Goal: Task Accomplishment & Management: Manage account settings

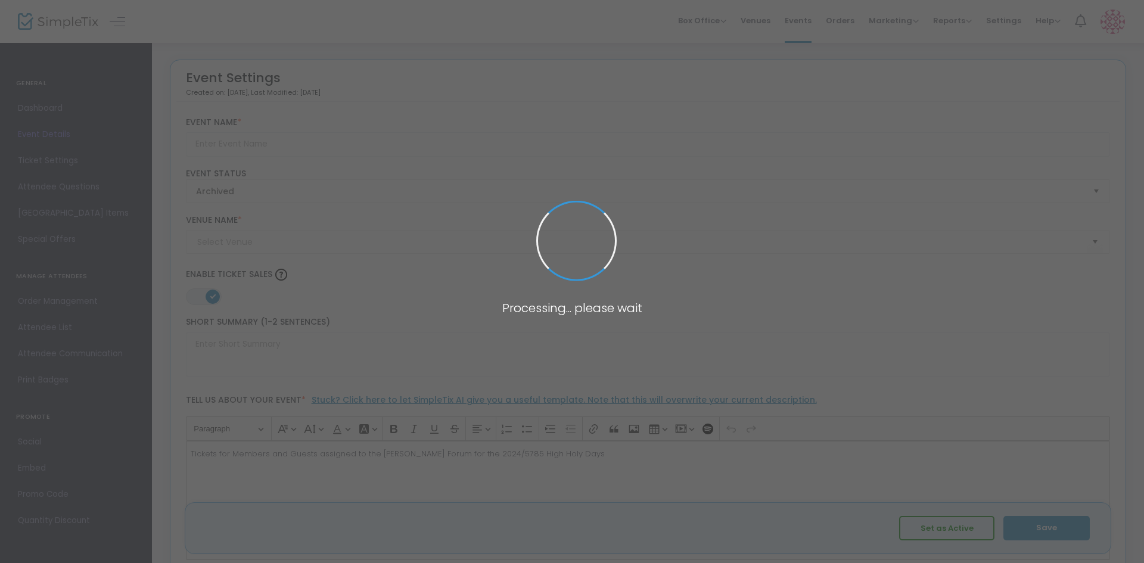
type input "High Holy Days Tickets 2024/5785 - [PERSON_NAME] Forum"
type textarea "Tickets for Members and Guests assigned to the [PERSON_NAME] Forum for the 2024…"
type input "Buy Tickets"
type input "[PERSON_NAME] Forum at [GEOGRAPHIC_DATA][PERSON_NAME]"
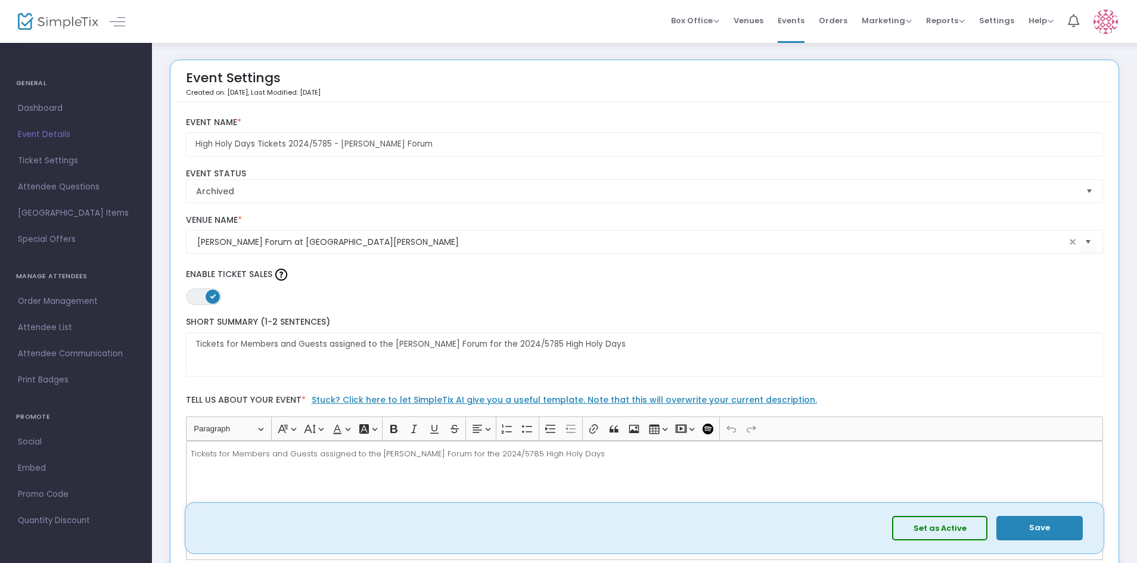
click at [39, 323] on span "Attendee List" at bounding box center [76, 327] width 116 height 15
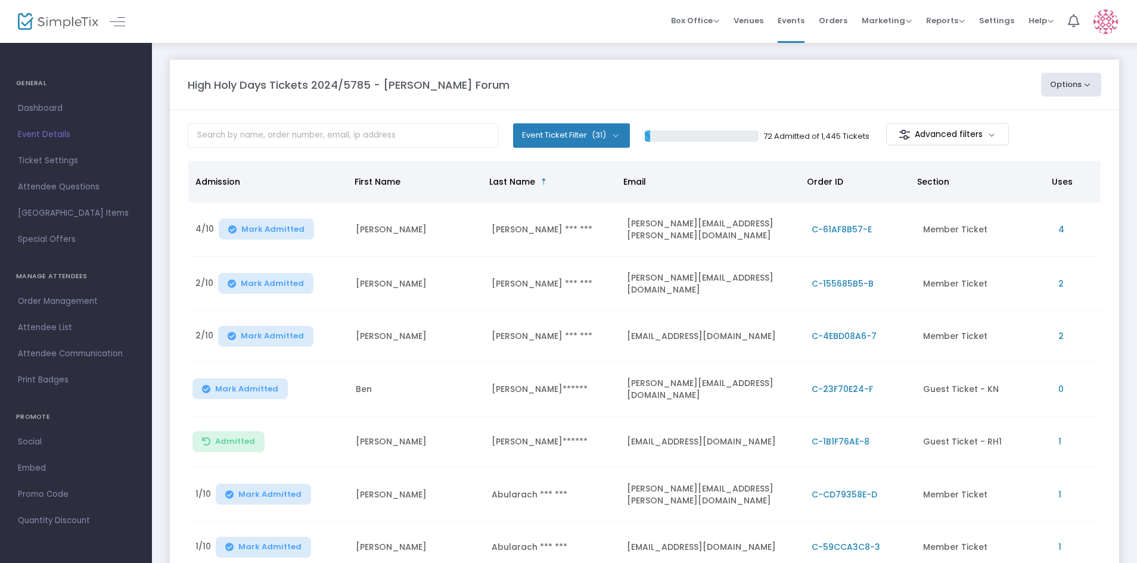
click at [797, 13] on span "Events" at bounding box center [791, 20] width 27 height 30
